Goal: Information Seeking & Learning: Find specific fact

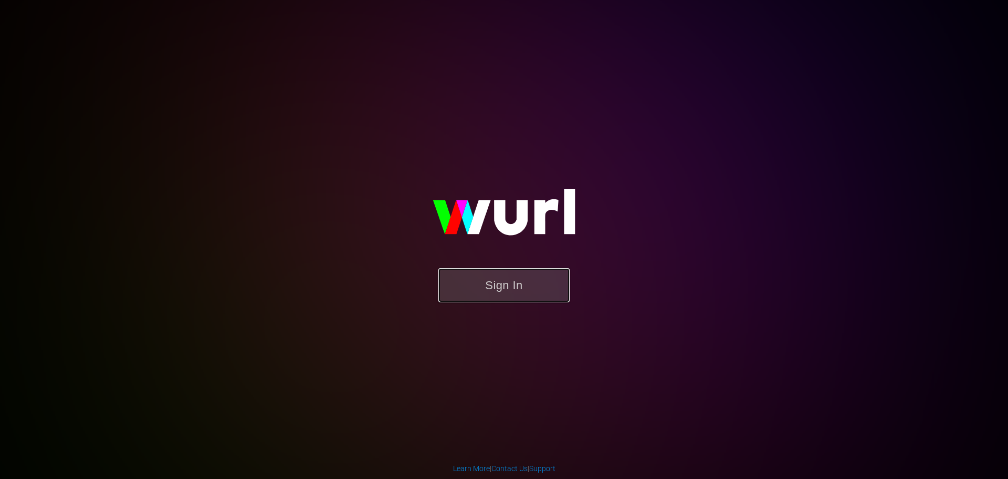
click at [503, 296] on button "Sign In" at bounding box center [504, 285] width 131 height 34
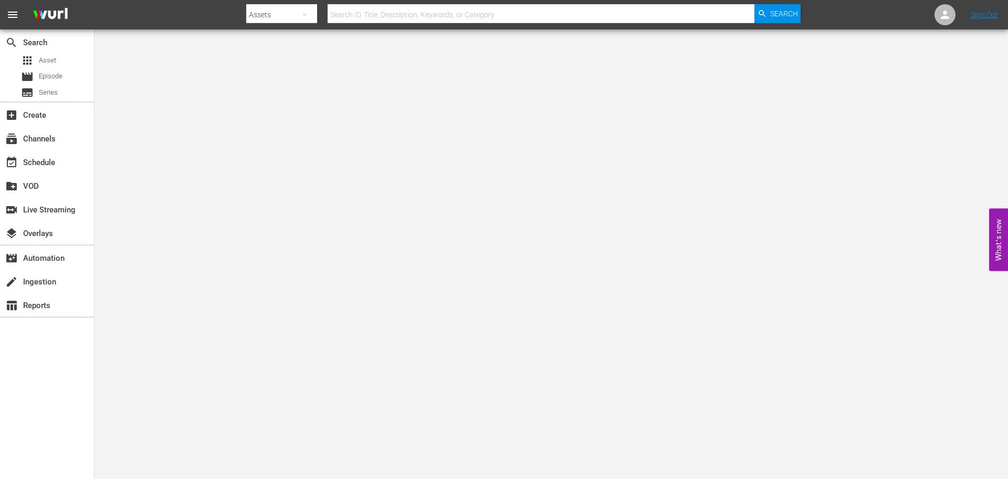
click at [421, 25] on div at bounding box center [523, 25] width 555 height 4
click at [415, 12] on input "text" at bounding box center [541, 14] width 427 height 25
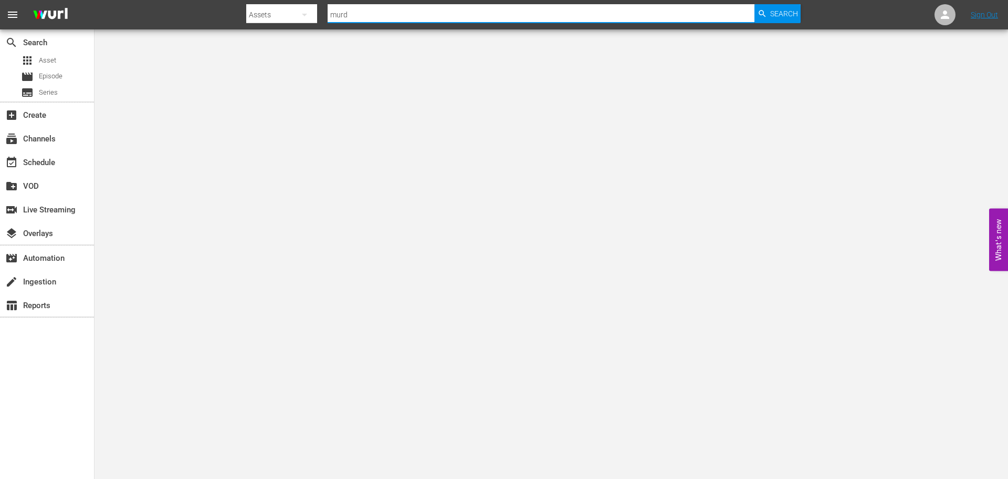
type input "murder before even"
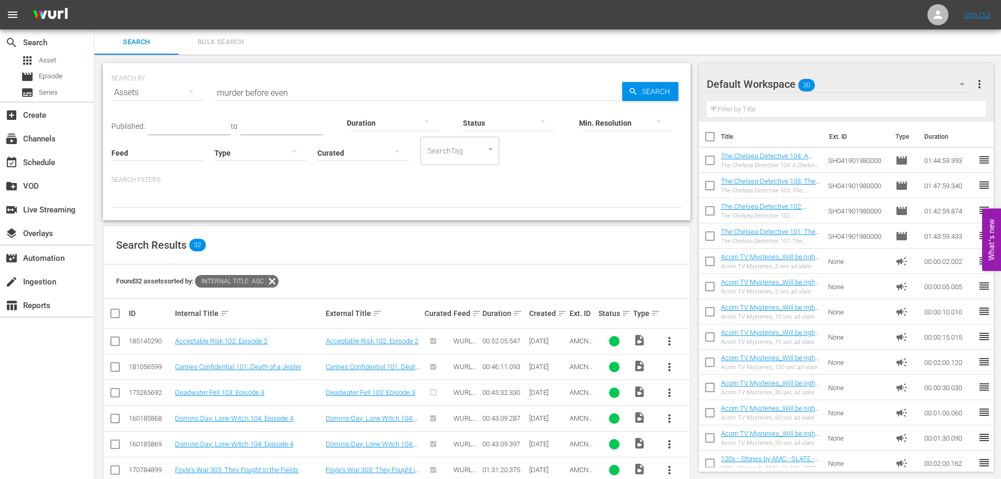
click at [315, 87] on input "murder before even" at bounding box center [418, 92] width 408 height 25
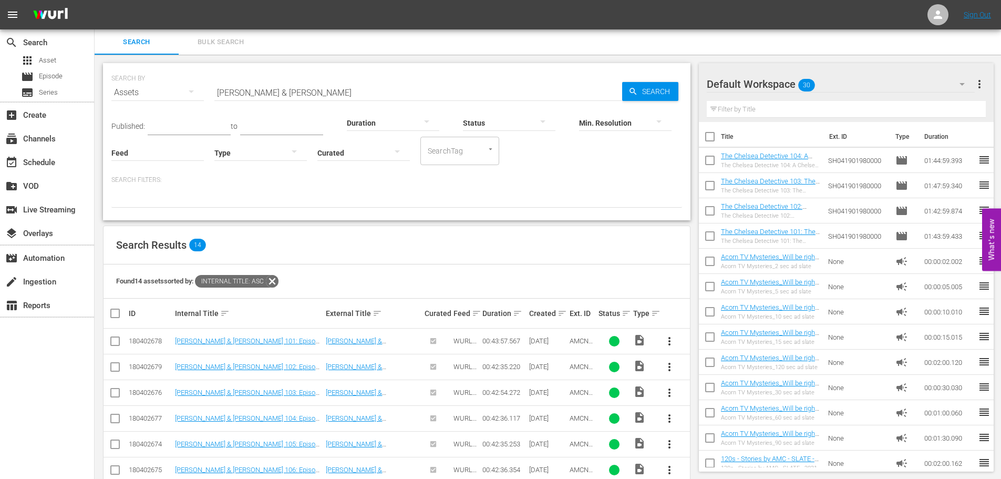
click at [384, 93] on input "[PERSON_NAME] & [PERSON_NAME]" at bounding box center [418, 92] width 408 height 25
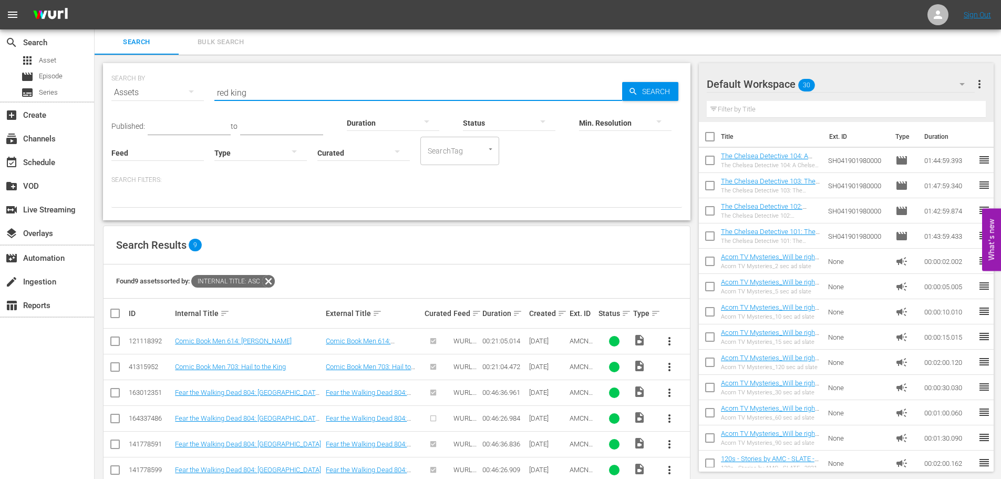
click at [257, 93] on input "red king" at bounding box center [418, 92] width 408 height 25
type input "g"
click at [270, 87] on input "[PERSON_NAME]'s war" at bounding box center [418, 92] width 408 height 25
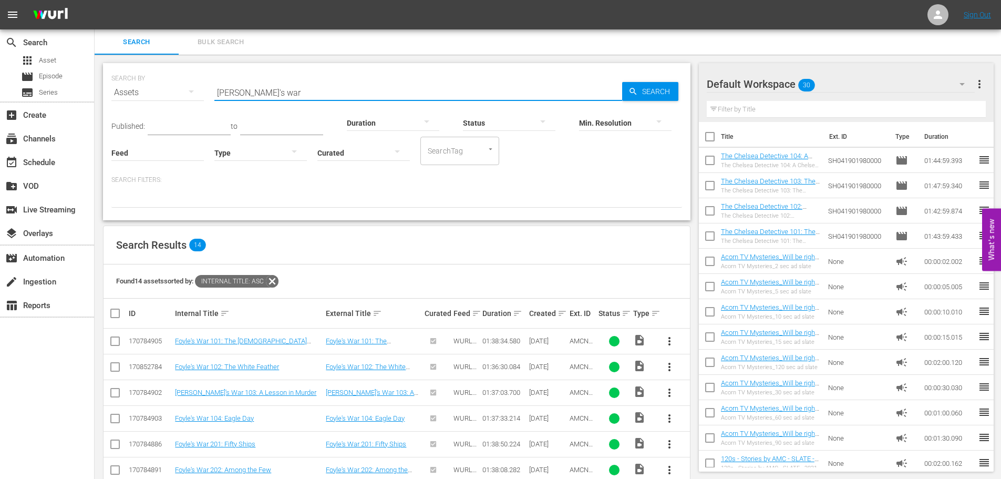
click at [270, 87] on input "[PERSON_NAME]'s war" at bounding box center [418, 92] width 408 height 25
click at [416, 91] on input "Dead still" at bounding box center [418, 92] width 408 height 25
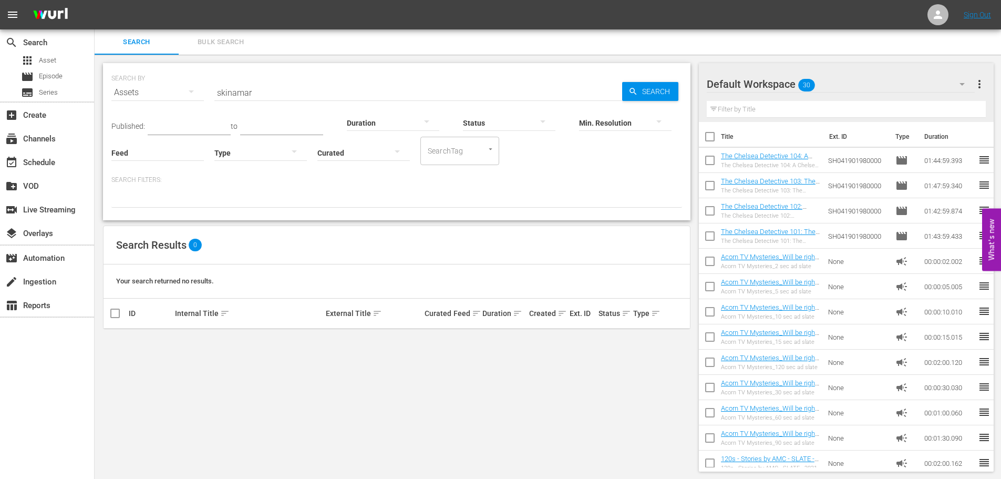
click at [272, 93] on input "skinamar" at bounding box center [418, 92] width 408 height 25
paste input "Skinamarink"
type input "Skinamarink"
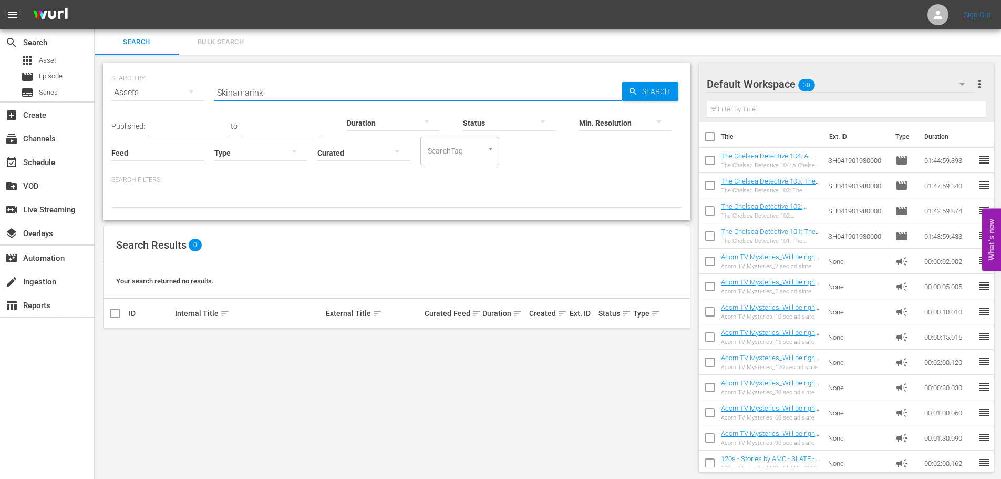
click at [667, 90] on span "Search" at bounding box center [658, 91] width 40 height 19
